Goal: Task Accomplishment & Management: Use online tool/utility

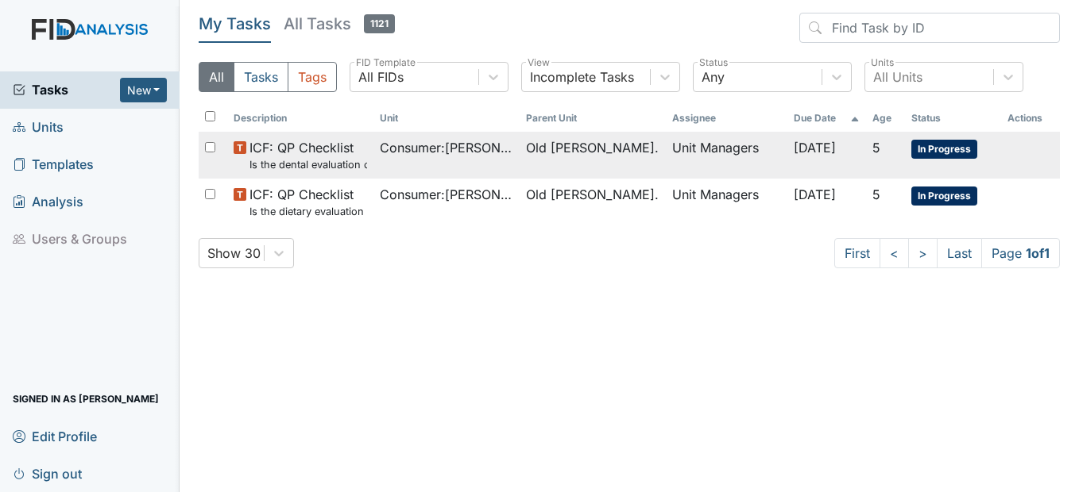
click at [305, 169] on small "Is the dental evaluation current? (document the date, oral rating, and goal # i…" at bounding box center [308, 164] width 118 height 15
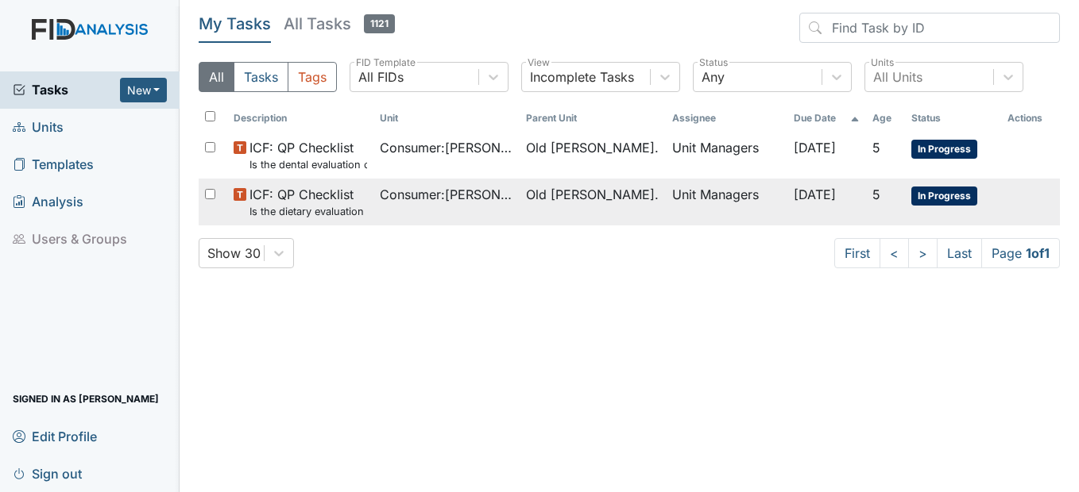
click at [334, 201] on span "ICF: QP Checklist Is the dietary evaluation current? (document the date in the …" at bounding box center [308, 202] width 118 height 34
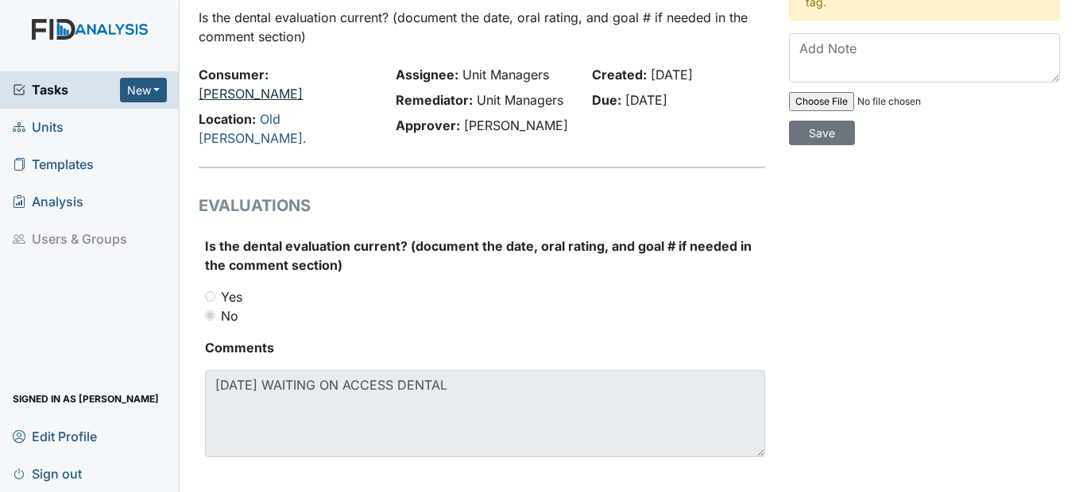
scroll to position [92, 0]
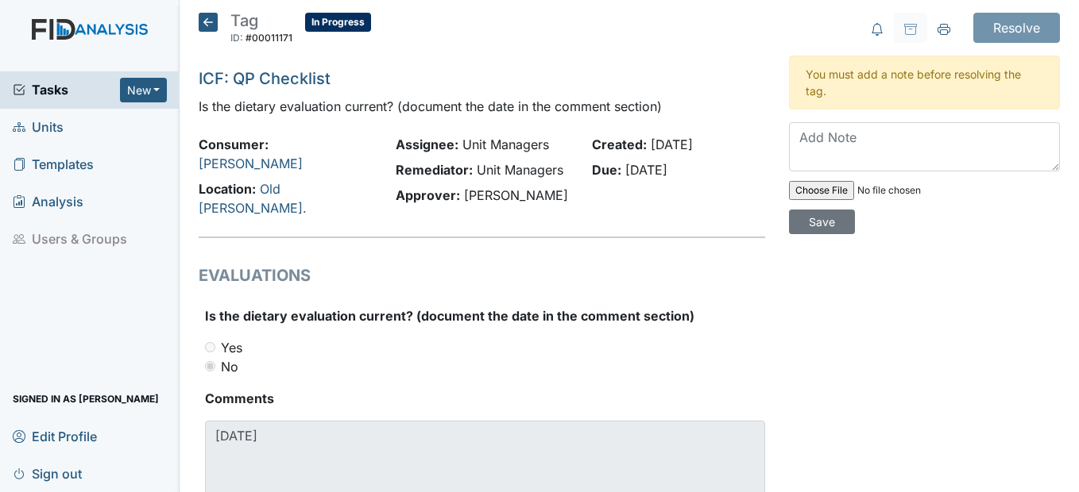
click at [211, 28] on icon at bounding box center [208, 22] width 19 height 19
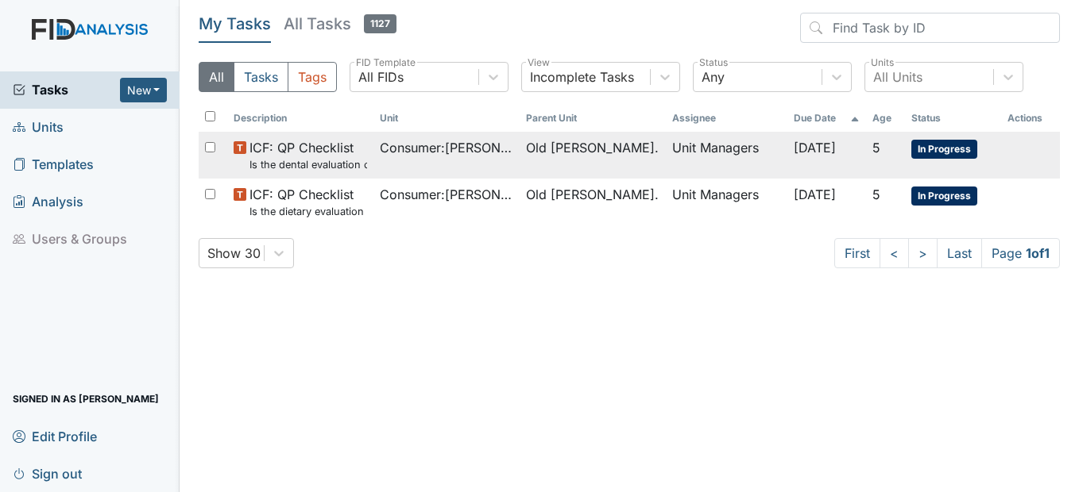
click at [454, 174] on td "Consumer : [PERSON_NAME]" at bounding box center [446, 155] width 146 height 47
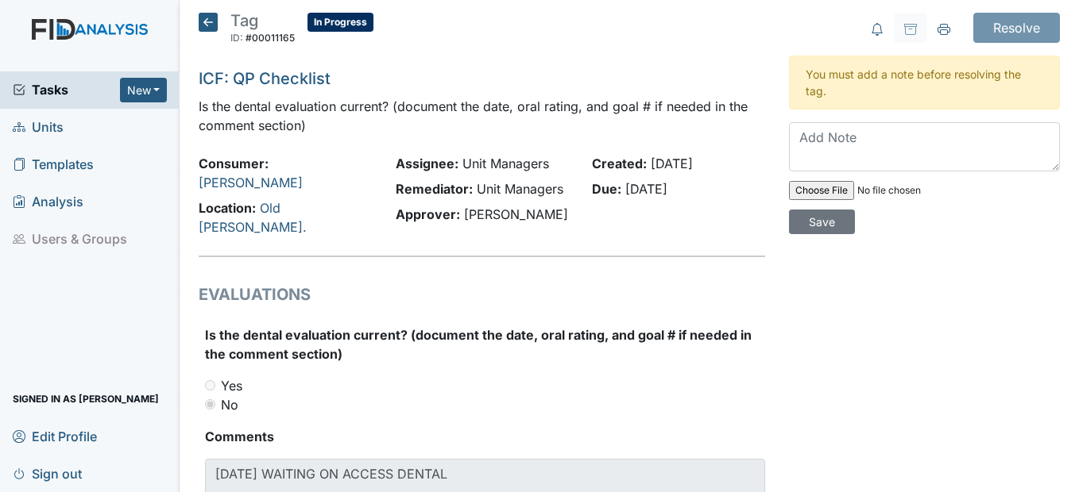
click at [211, 29] on icon at bounding box center [208, 22] width 19 height 19
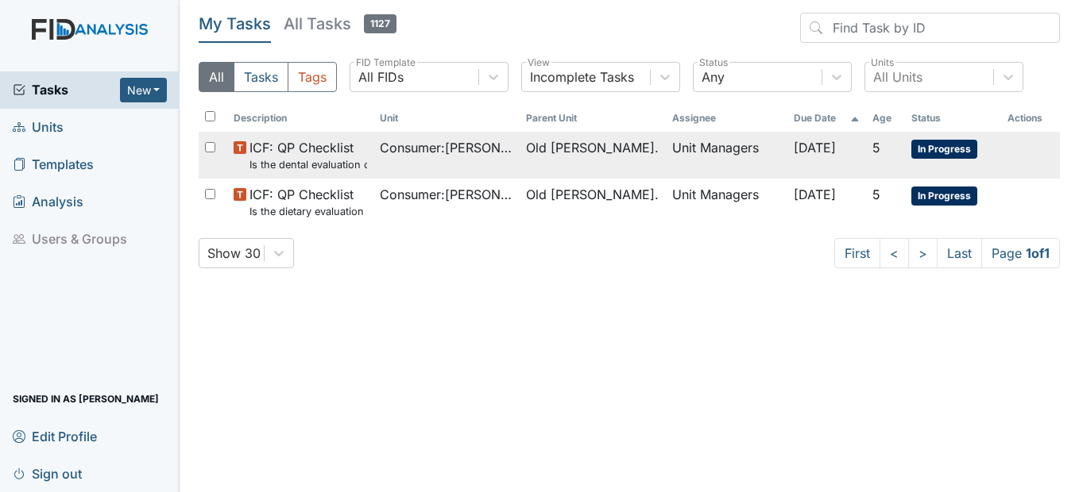
click at [339, 171] on small "Is the dental evaluation current? (document the date, oral rating, and goal # i…" at bounding box center [308, 164] width 118 height 15
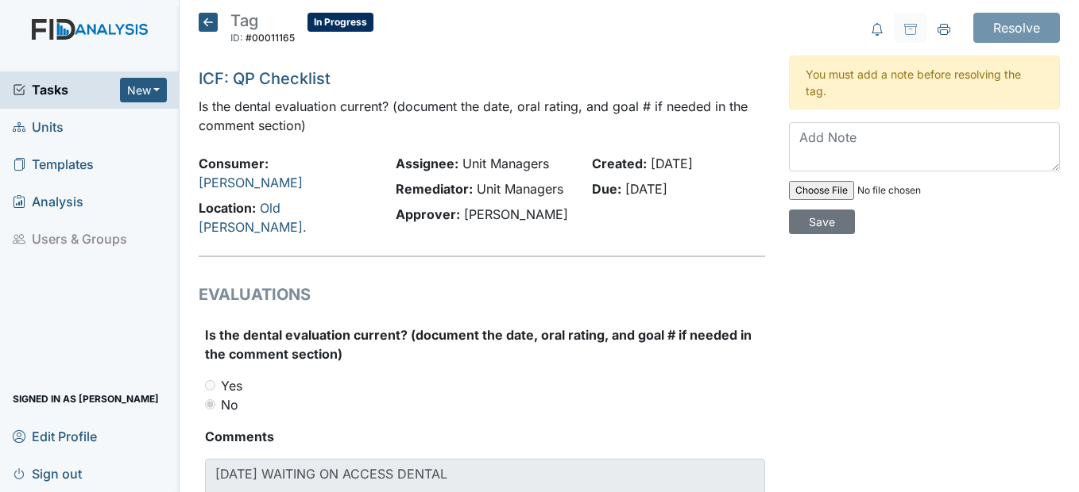
click at [203, 25] on icon at bounding box center [208, 22] width 19 height 19
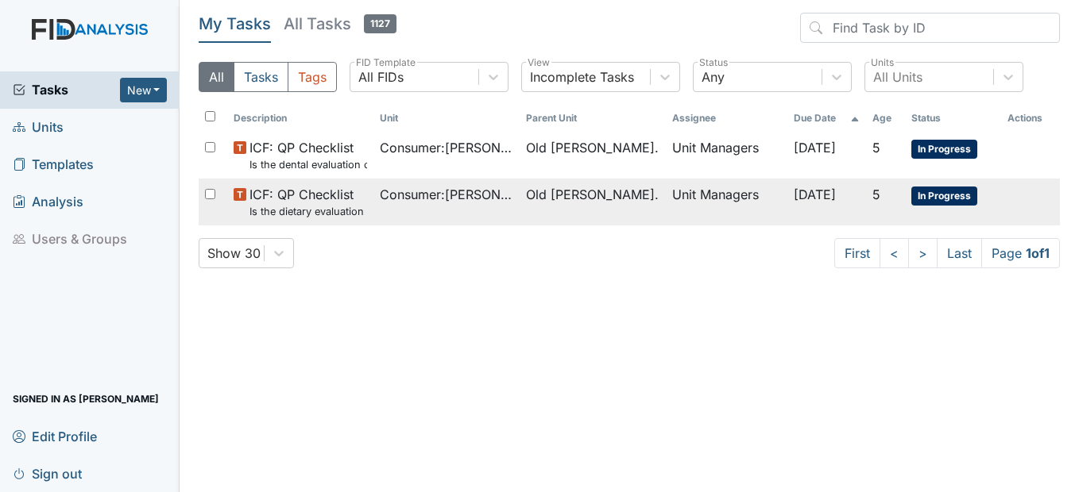
click at [369, 191] on td "ICF: QP Checklist Is the dietary evaluation current? (document the date in the …" at bounding box center [300, 202] width 146 height 47
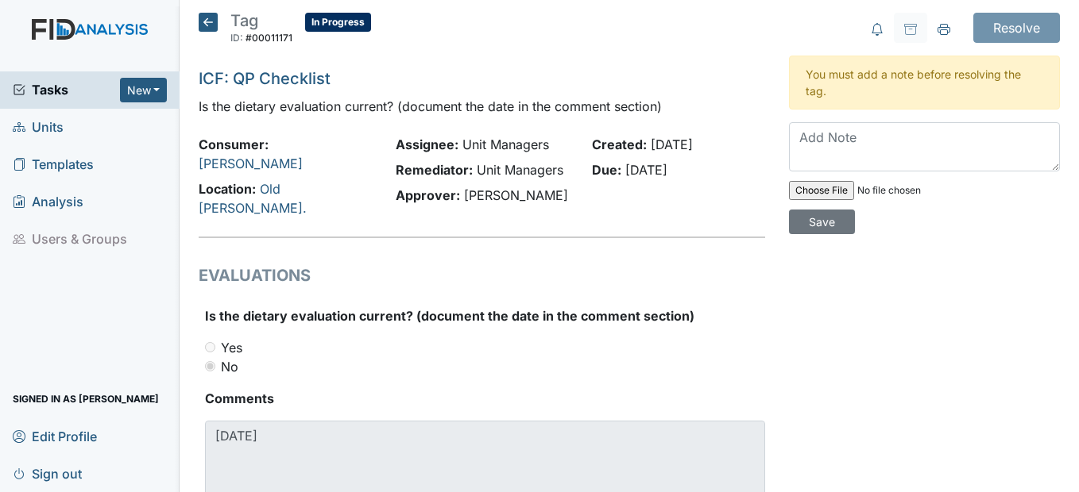
click at [204, 25] on icon at bounding box center [208, 22] width 19 height 19
